Goal: Check status

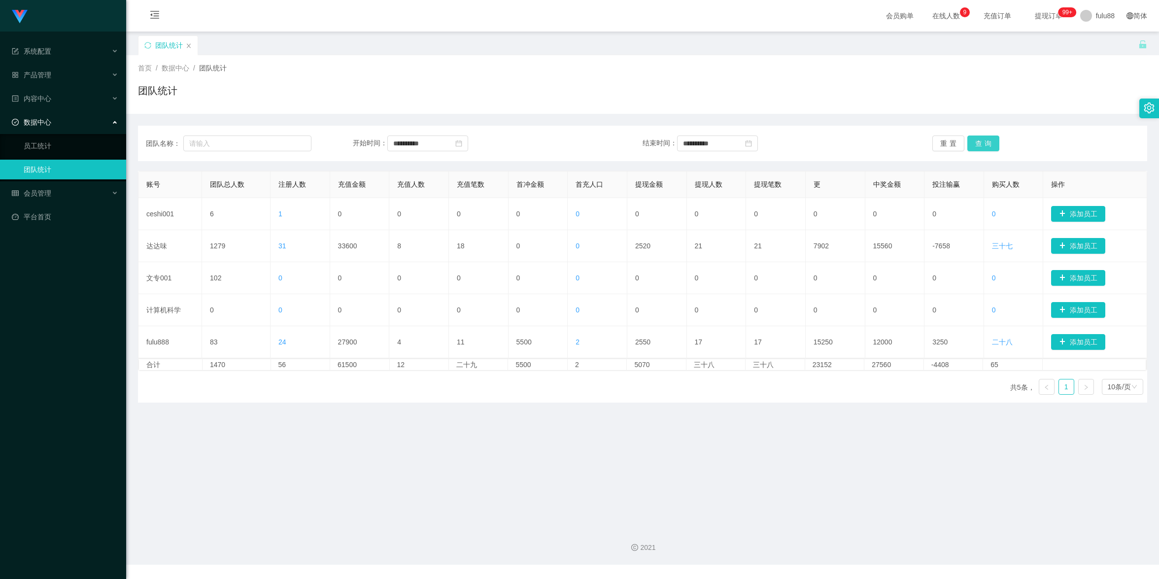
click at [983, 138] on button "查询" at bounding box center [984, 144] width 32 height 16
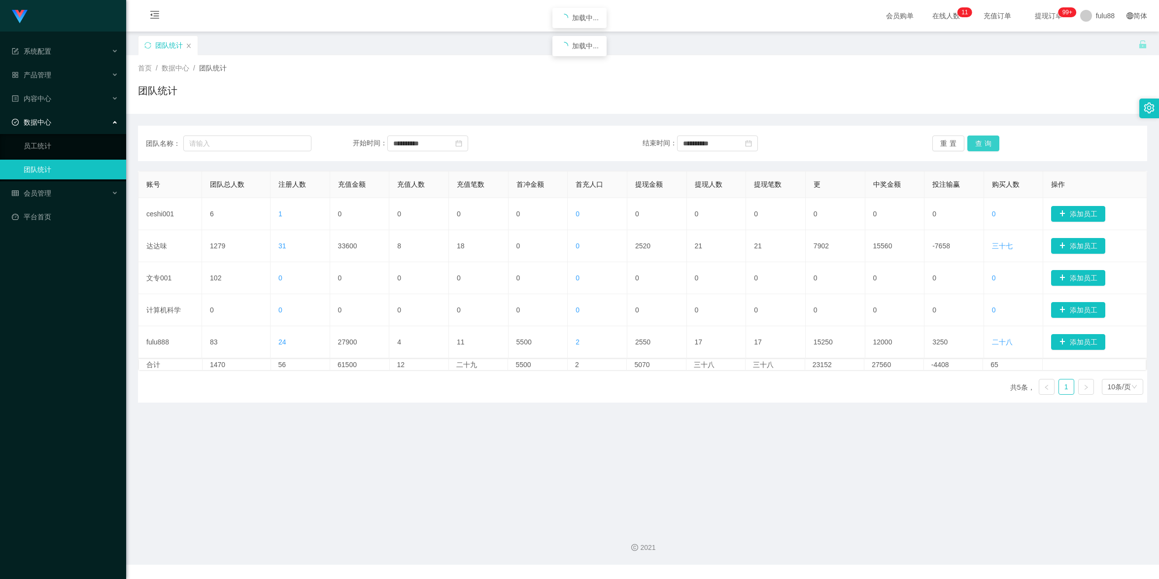
click at [983, 138] on button "查询" at bounding box center [984, 144] width 32 height 16
click at [163, 47] on font "团队统计" at bounding box center [169, 45] width 28 height 8
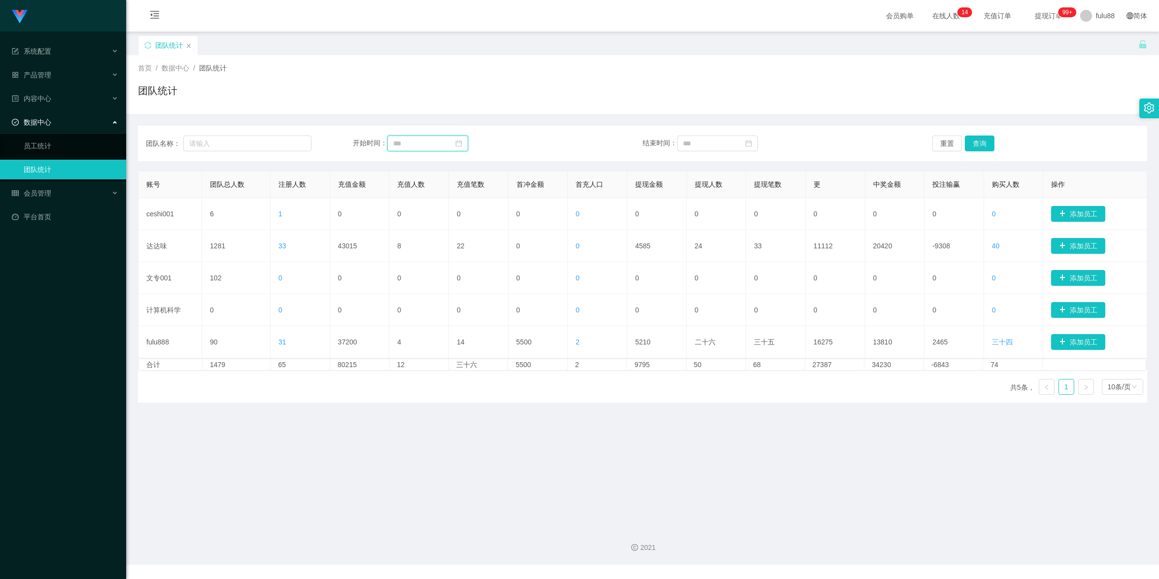
click at [440, 143] on input at bounding box center [427, 144] width 81 height 16
click at [489, 241] on font "23" at bounding box center [491, 242] width 8 height 8
type input "**********"
click at [984, 142] on button "查询" at bounding box center [984, 144] width 32 height 16
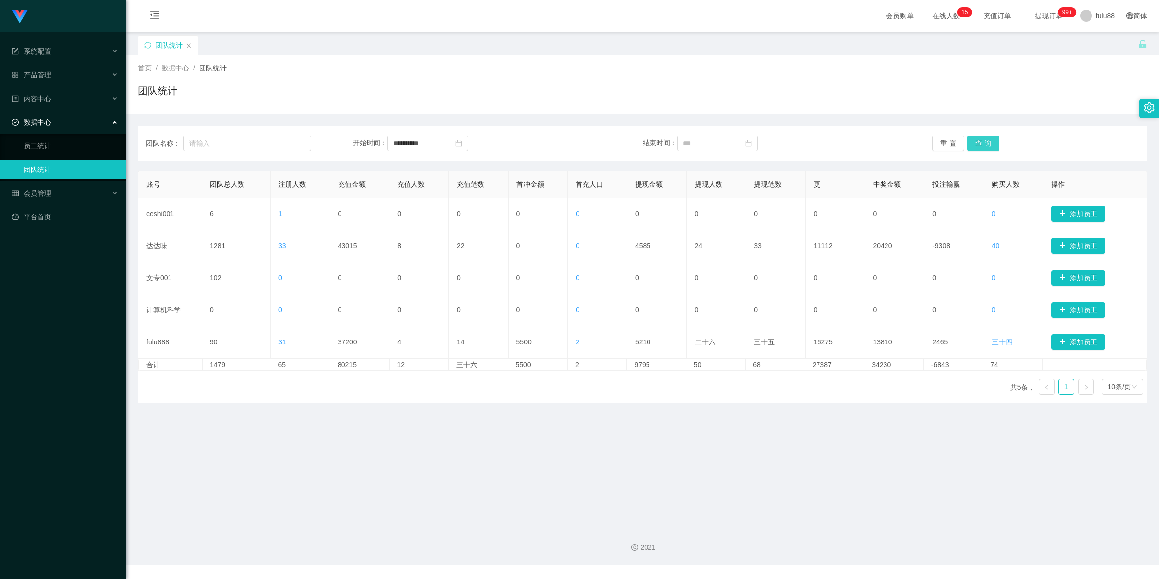
click at [984, 142] on button "查询" at bounding box center [984, 144] width 32 height 16
